Goal: Information Seeking & Learning: Learn about a topic

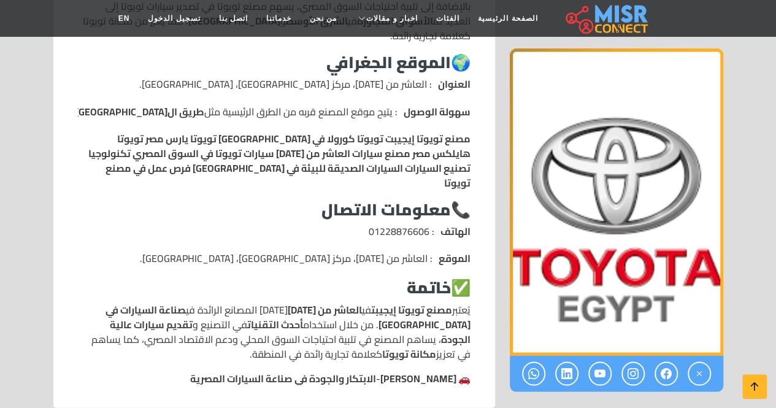
scroll to position [1043, 0]
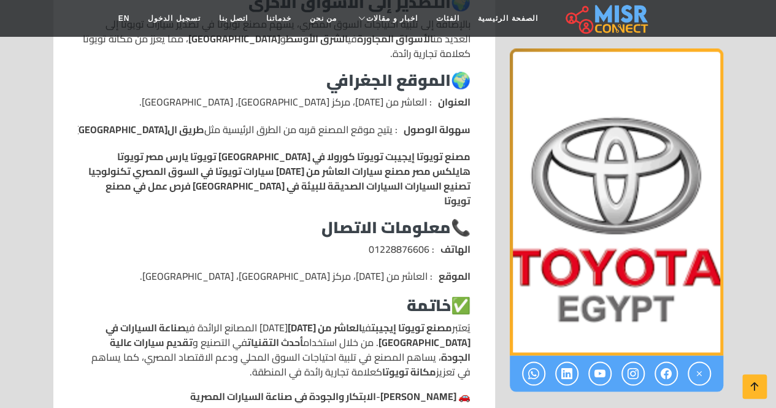
click at [355, 268] on li "الموقع : العاشر من رمضان، مركز بلبيس، محافظة الشرقية." at bounding box center [274, 275] width 393 height 15
click at [336, 268] on li "الموقع : العاشر من رمضان، مركز بلبيس، محافظة الشرقية." at bounding box center [274, 275] width 393 height 15
click at [334, 268] on li "الموقع : العاشر من رمضان، مركز بلبيس، محافظة الشرقية." at bounding box center [274, 275] width 393 height 15
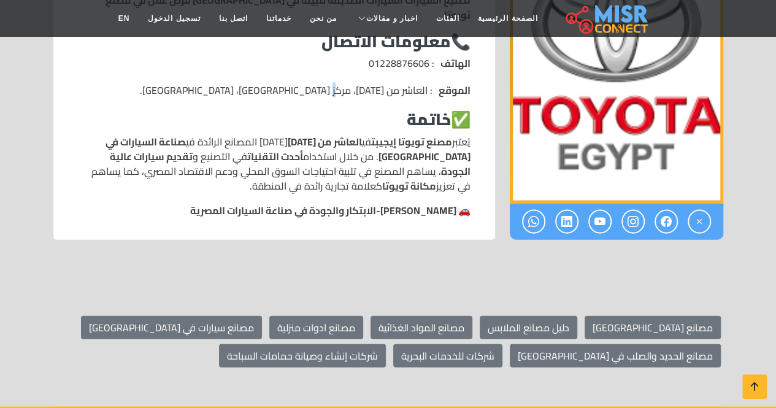
scroll to position [1288, 0]
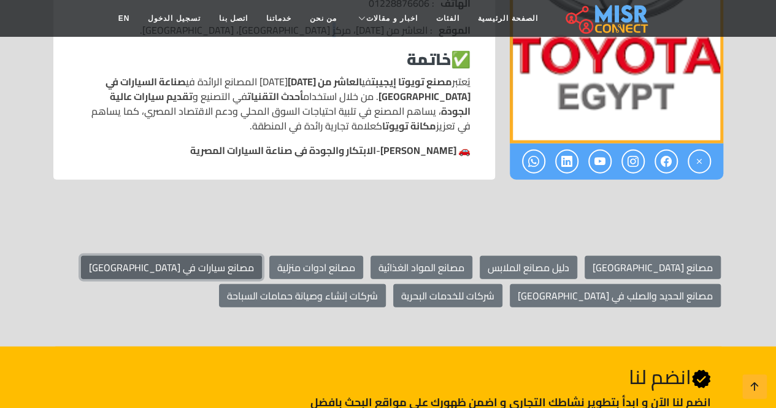
click at [262, 256] on link "مصانع سيارات في [GEOGRAPHIC_DATA]" at bounding box center [171, 267] width 181 height 23
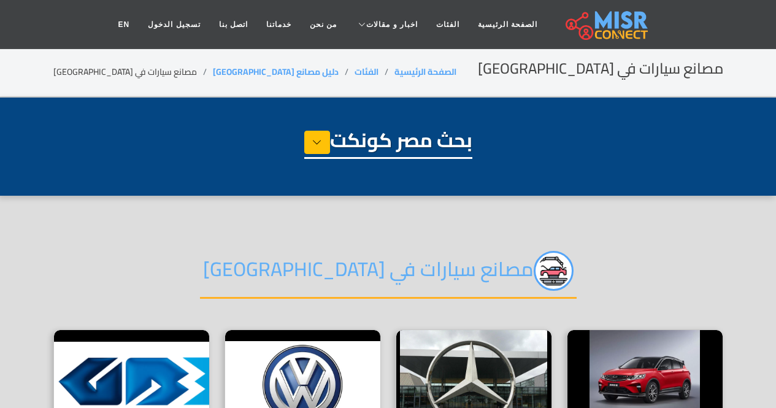
select select "**********"
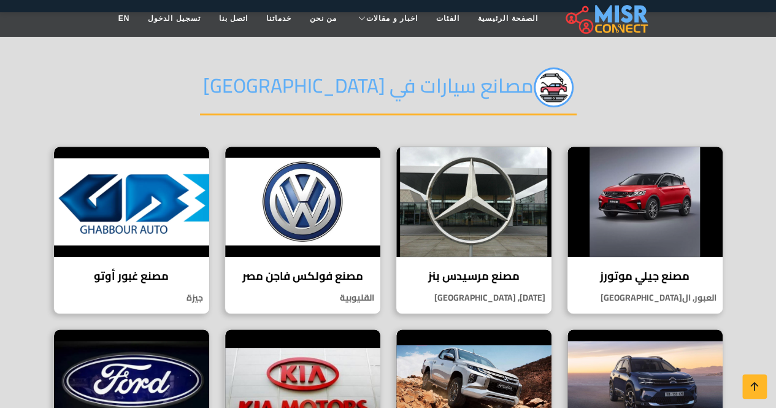
scroll to position [184, 0]
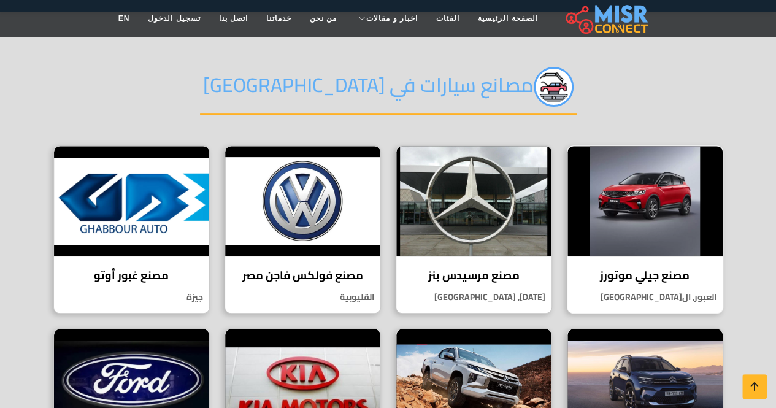
click at [643, 277] on h4 "مصنع جيلي موتورز" at bounding box center [645, 275] width 137 height 13
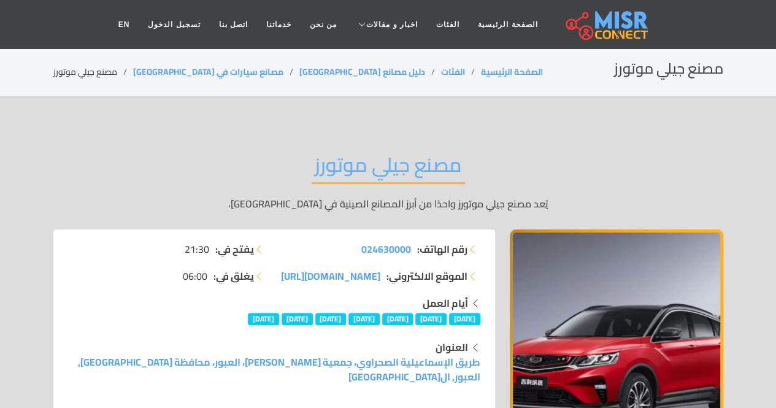
click at [296, 166] on div "مصنع جيلي موتورز يُعد مصنع جيلي موتورز واحدًا من أبرز المصانع الصينية في مصر،" at bounding box center [388, 181] width 670 height 95
drag, startPoint x: 607, startPoint y: 67, endPoint x: 725, endPoint y: 73, distance: 117.9
click at [725, 73] on div "مصنع جيلي موتورز الصفحة الرئيسية الفئات دليل مصانع مصر مصانع سيارات في مصر مصنع…" at bounding box center [388, 72] width 699 height 24
copy h2 "مصنع جيلي موتورز"
